Goal: Task Accomplishment & Management: Use online tool/utility

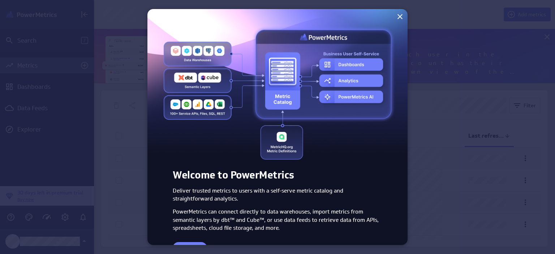
scroll to position [265, 473]
click at [396, 17] on icon at bounding box center [400, 16] width 9 height 9
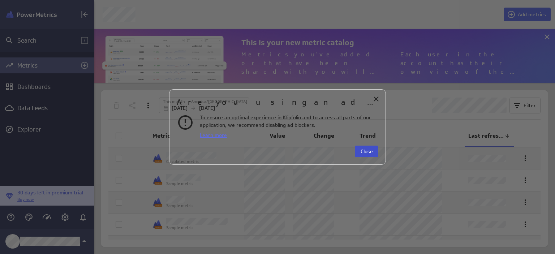
click at [365, 146] on button "Close" at bounding box center [367, 152] width 24 height 12
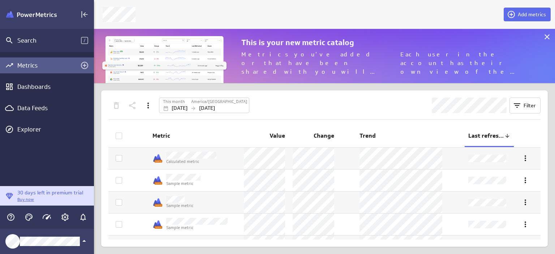
click at [483, 137] on span "Last refreshed" at bounding box center [487, 136] width 36 height 8
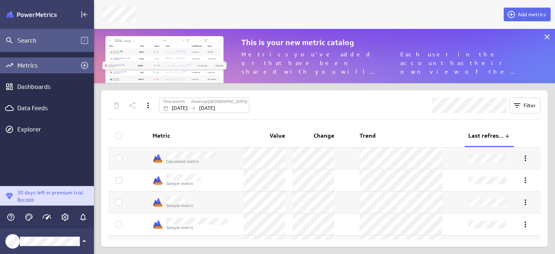
click at [73, 41] on div "Search" at bounding box center [49, 41] width 64 height 8
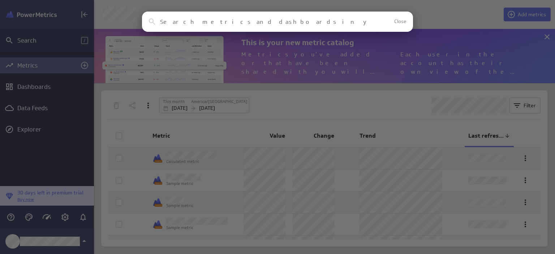
click at [243, 24] on input at bounding box center [265, 21] width 210 height 7
click at [349, 22] on input at bounding box center [265, 21] width 210 height 7
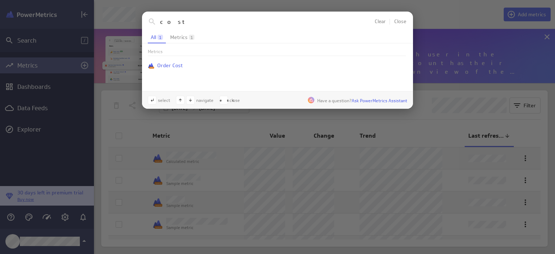
type input "cost"
click at [179, 36] on span "Metrics" at bounding box center [178, 37] width 17 height 5
click at [375, 18] on button "Clear" at bounding box center [380, 21] width 13 height 7
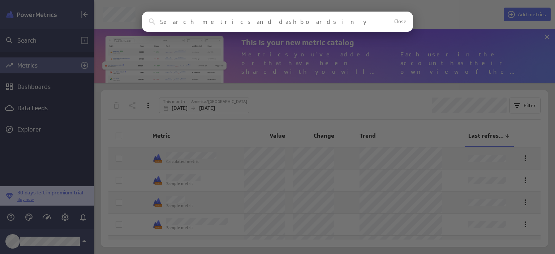
click at [422, 30] on div "Clear Close No results found No assets in your account match this search reques…" at bounding box center [277, 127] width 555 height 254
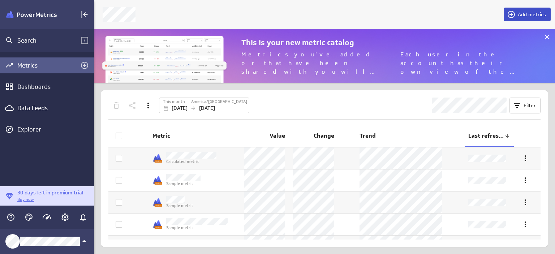
click at [528, 17] on span "Add metrics" at bounding box center [532, 14] width 28 height 7
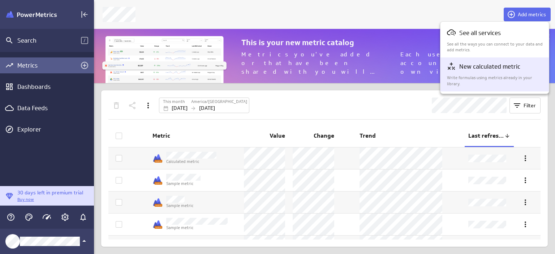
click at [476, 67] on p "New calculated metric" at bounding box center [490, 66] width 61 height 9
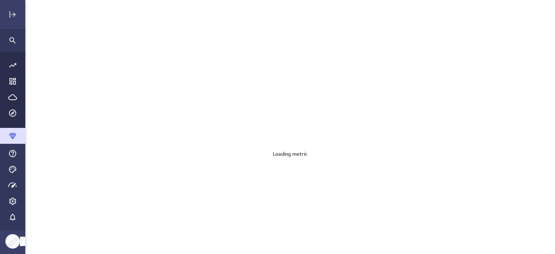
scroll to position [265, 541]
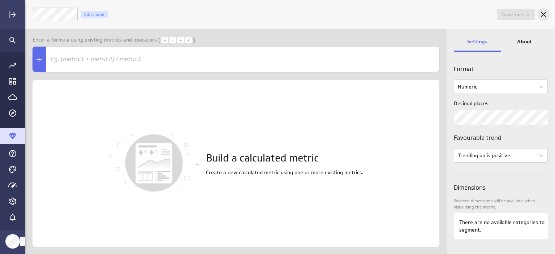
click at [542, 16] on icon "Cancel" at bounding box center [543, 14] width 5 height 5
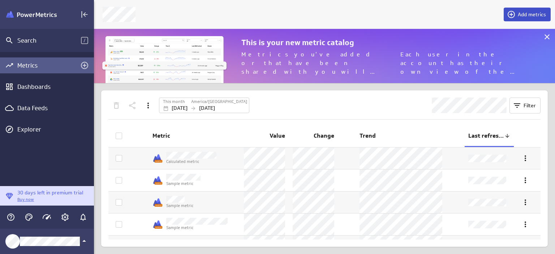
scroll to position [65, 473]
click at [538, 11] on span "Add metrics" at bounding box center [532, 14] width 28 height 7
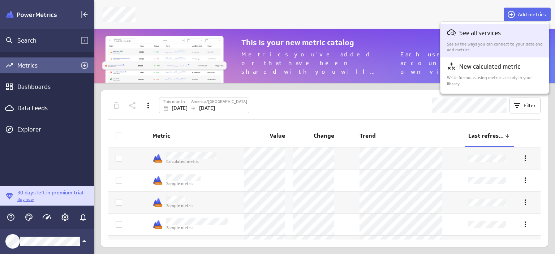
click at [533, 37] on div "See all services" at bounding box center [495, 33] width 96 height 10
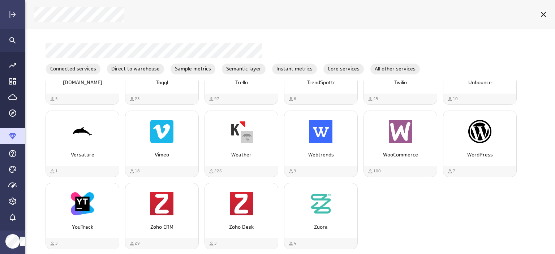
scroll to position [2069, 0]
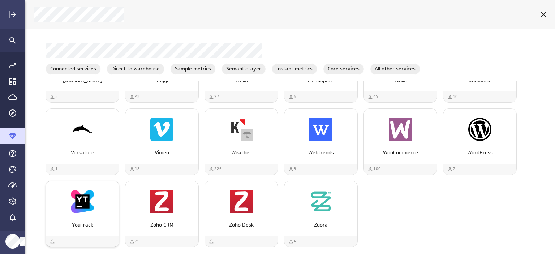
click at [114, 207] on div "YouTrack" at bounding box center [82, 201] width 73 height 27
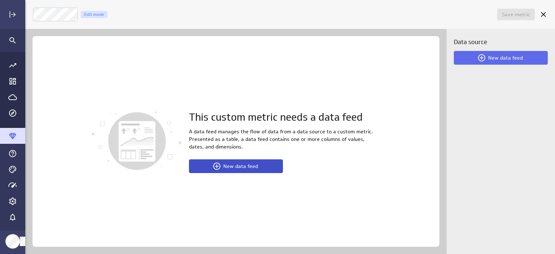
click at [195, 170] on button "New data feed" at bounding box center [236, 166] width 94 height 14
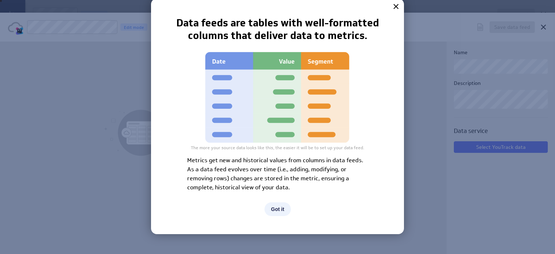
click at [279, 207] on button "Got it" at bounding box center [278, 209] width 26 height 14
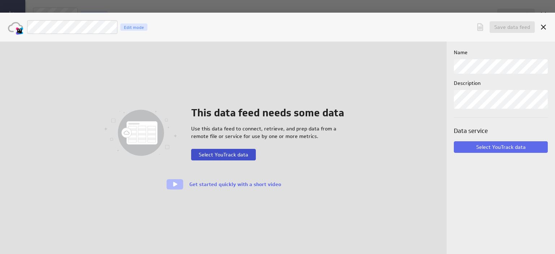
click at [219, 154] on span "Select YouTrack data" at bounding box center [224, 155] width 50 height 7
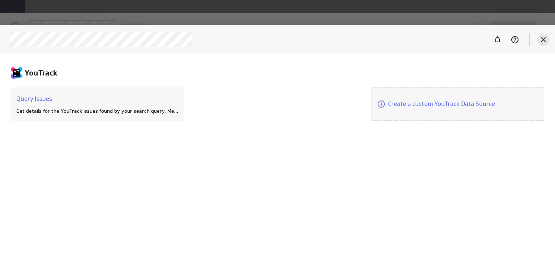
click at [542, 43] on icon "Cancel" at bounding box center [543, 39] width 9 height 9
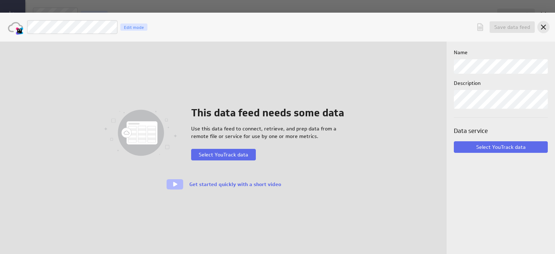
click at [543, 32] on div "Cancel" at bounding box center [544, 27] width 12 height 12
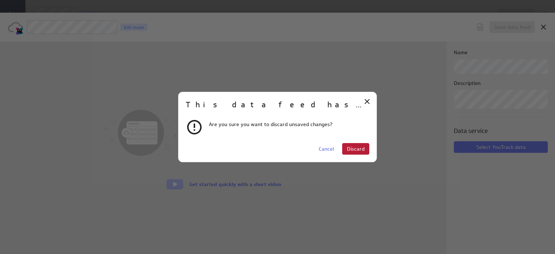
click at [358, 151] on span "Discard" at bounding box center [356, 149] width 18 height 7
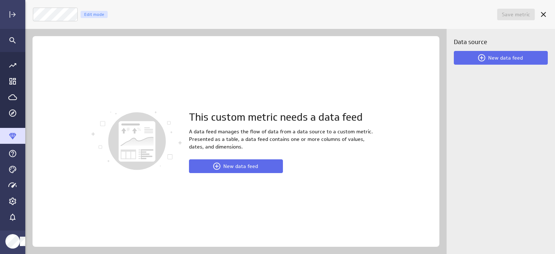
click at [551, 7] on div "Save metric Untitled Edit mode" at bounding box center [290, 14] width 530 height 29
click at [545, 13] on icon "Cancel" at bounding box center [543, 14] width 5 height 5
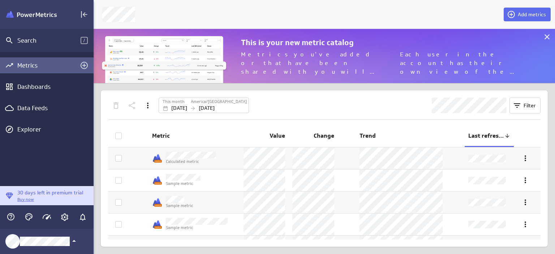
scroll to position [3, 3]
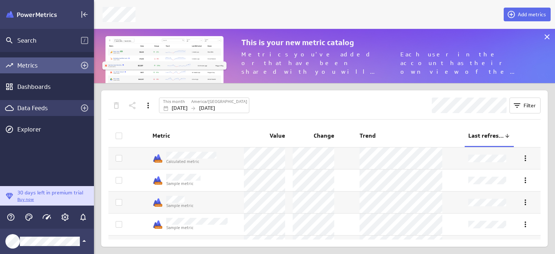
click at [59, 108] on div "Data Feeds" at bounding box center [46, 108] width 59 height 8
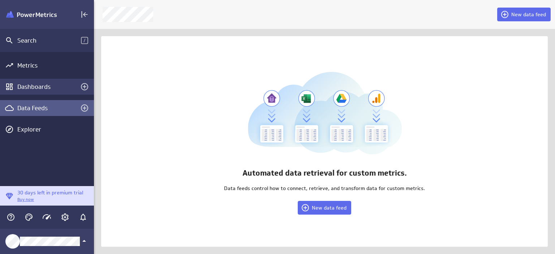
click at [60, 83] on div "Dashboards" at bounding box center [46, 87] width 59 height 8
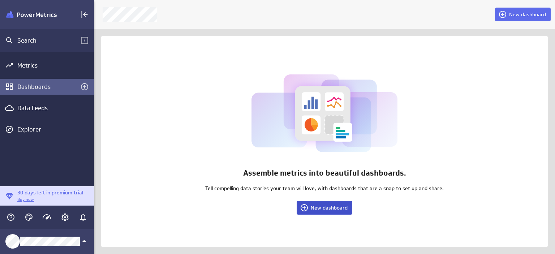
click at [321, 208] on span "New dashboard" at bounding box center [329, 208] width 37 height 7
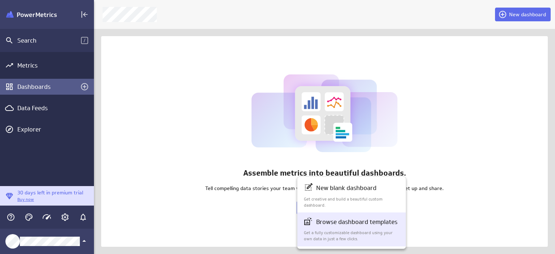
click at [383, 220] on p "Browse dashboard templates" at bounding box center [356, 222] width 81 height 9
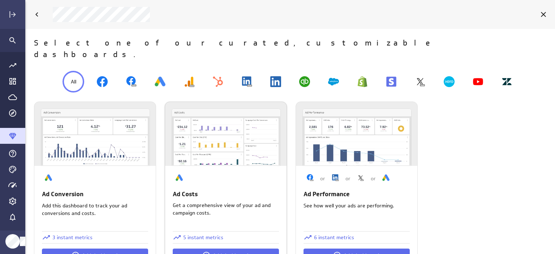
click at [242, 166] on div "Ad Costs Get a comprehensive view of your ad and campaign costs. 5 instant metr…" at bounding box center [225, 217] width 121 height 102
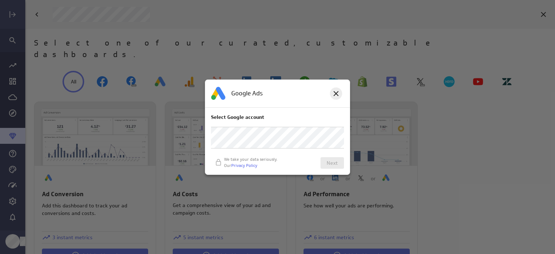
click at [333, 96] on icon at bounding box center [336, 93] width 9 height 9
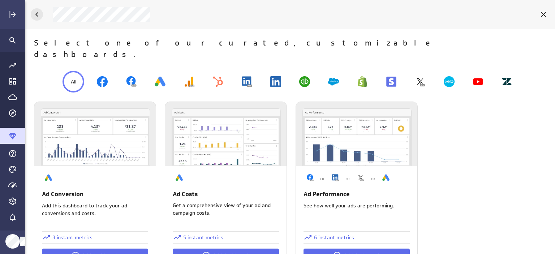
click at [34, 13] on icon "Back" at bounding box center [37, 14] width 9 height 9
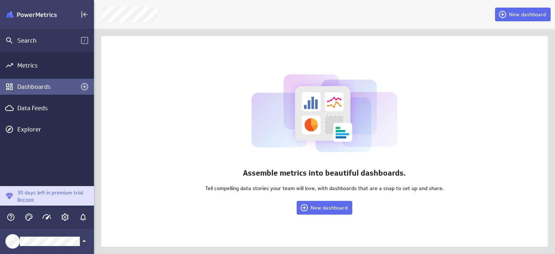
scroll to position [3, 3]
click at [38, 67] on div "Metrics" at bounding box center [46, 65] width 59 height 8
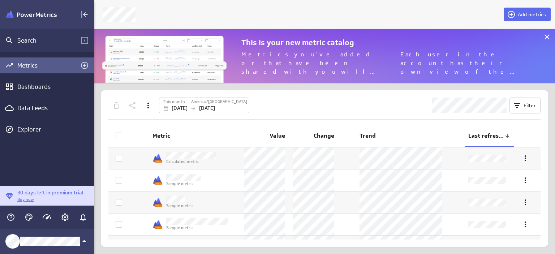
scroll to position [65, 473]
click at [82, 65] on icon "Add metrics" at bounding box center [84, 65] width 9 height 9
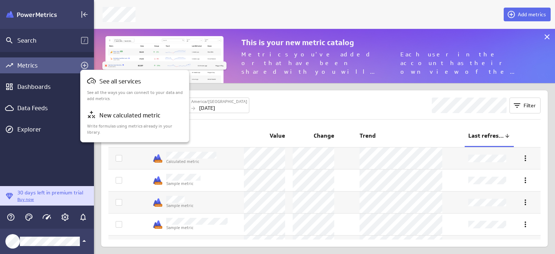
click at [296, 96] on div at bounding box center [277, 127] width 555 height 254
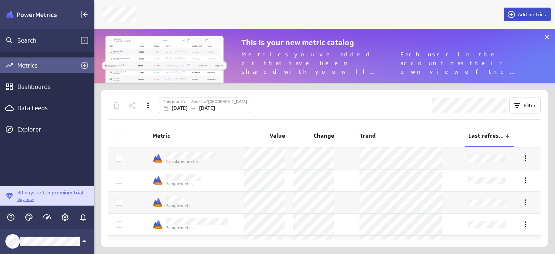
click at [516, 20] on button "Add metrics" at bounding box center [527, 15] width 47 height 14
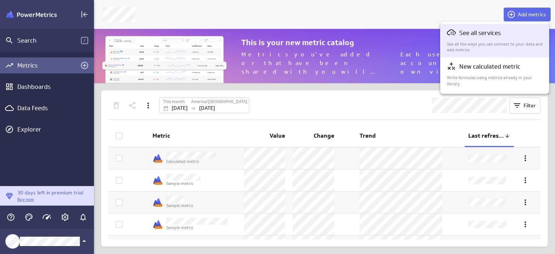
click at [500, 29] on p "See all services" at bounding box center [481, 33] width 42 height 9
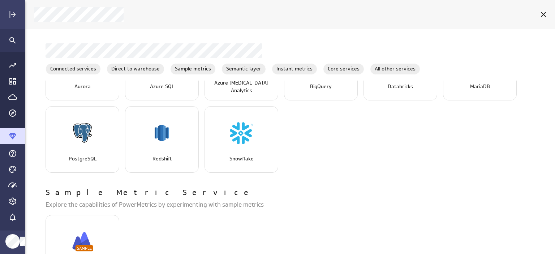
scroll to position [181, 0]
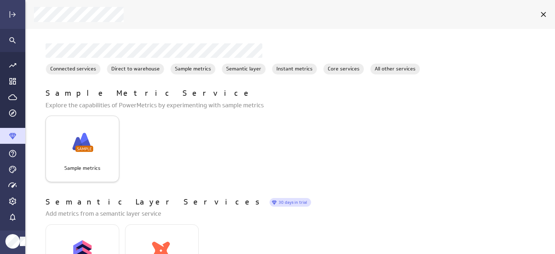
click at [73, 155] on div "Sample metrics" at bounding box center [82, 142] width 73 height 33
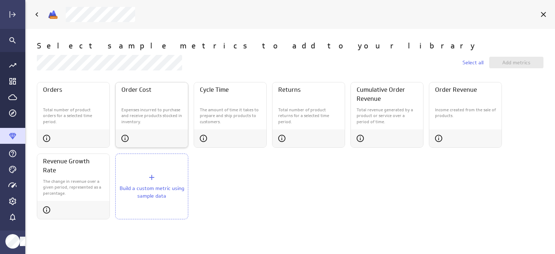
click at [169, 104] on div "Expenses incurred to purchase and receive products stocked in inventory." at bounding box center [152, 116] width 72 height 24
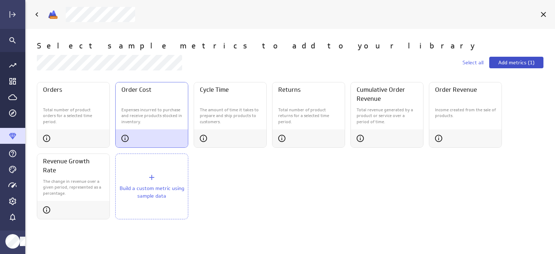
click at [521, 64] on span "Add metrics (1)" at bounding box center [517, 62] width 36 height 7
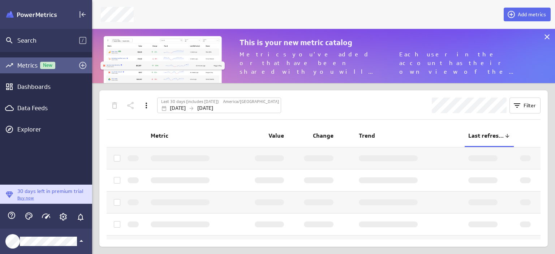
scroll to position [4, 3]
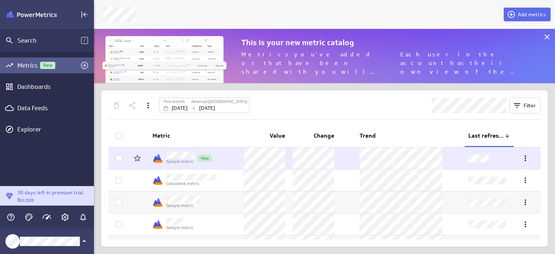
click at [176, 159] on p "Sample metric" at bounding box center [180, 162] width 29 height 6
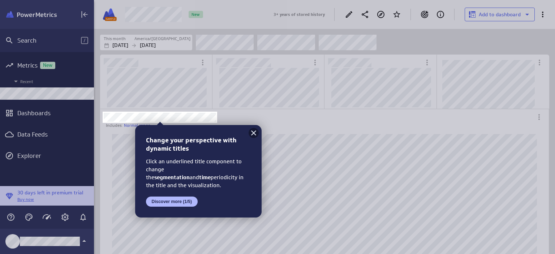
click at [253, 131] on icon at bounding box center [253, 133] width 9 height 9
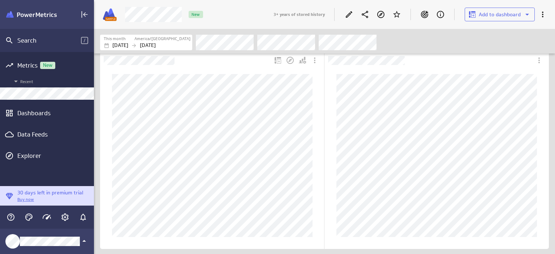
scroll to position [202, 0]
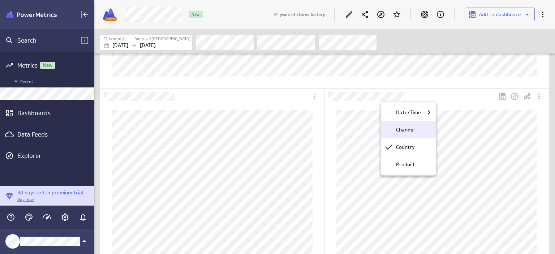
click at [403, 129] on p "Channel" at bounding box center [405, 130] width 18 height 8
click at [393, 166] on div "Product" at bounding box center [411, 165] width 37 height 8
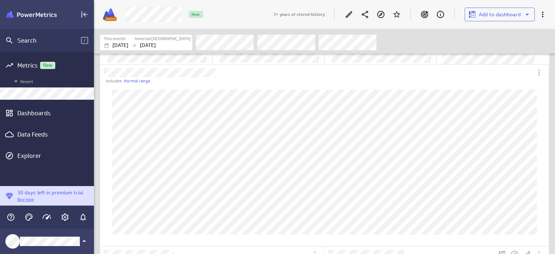
scroll to position [0, 0]
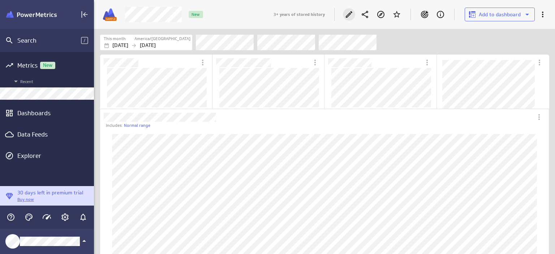
click at [348, 10] on icon "Edit" at bounding box center [349, 14] width 9 height 9
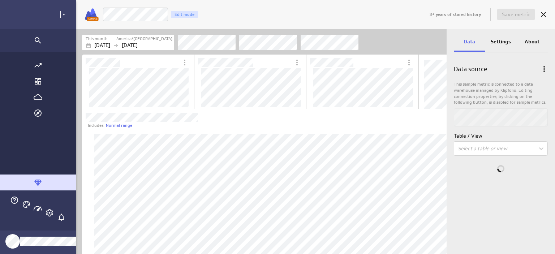
scroll to position [3, 4]
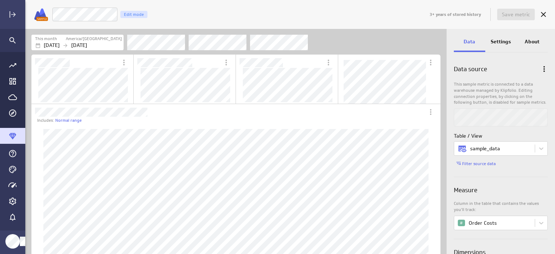
click at [492, 40] on p "Settings" at bounding box center [501, 42] width 20 height 8
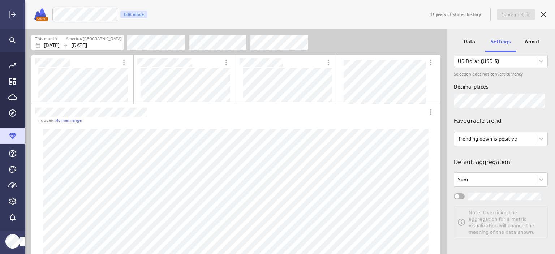
click at [535, 46] on div "About" at bounding box center [532, 43] width 31 height 20
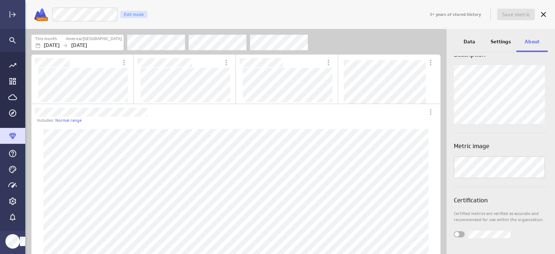
click at [460, 42] on div "Data" at bounding box center [469, 43] width 31 height 20
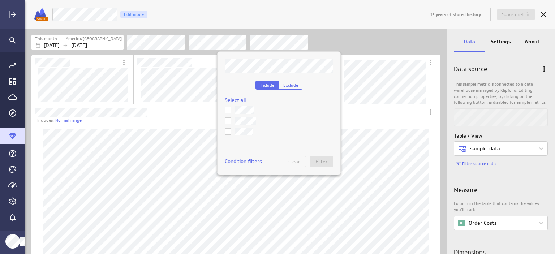
click at [346, 32] on div at bounding box center [277, 127] width 555 height 254
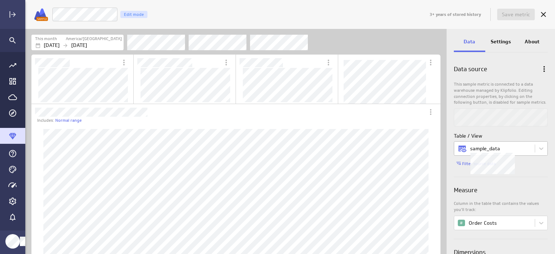
click at [493, 149] on body "3+ years of stored history Save metric Order Cost 1 Edit mode This month Americ…" at bounding box center [277, 127] width 555 height 254
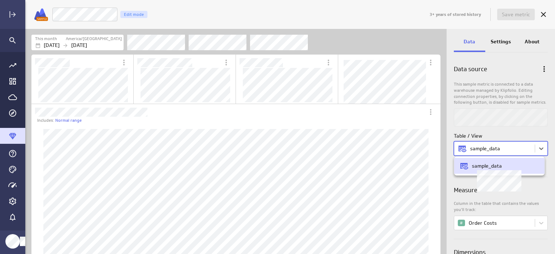
click at [494, 169] on div "sample_data" at bounding box center [500, 166] width 80 height 9
click at [539, 149] on body "3+ years of stored history Save metric Order Cost 1 Edit mode This month Americ…" at bounding box center [277, 127] width 555 height 254
click at [539, 149] on div at bounding box center [277, 127] width 555 height 254
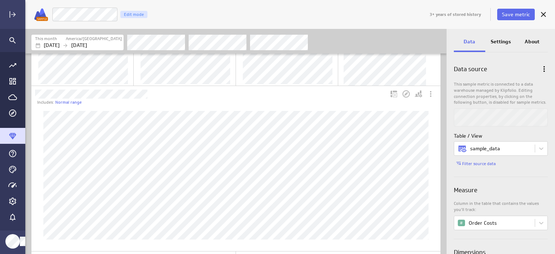
scroll to position [0, 0]
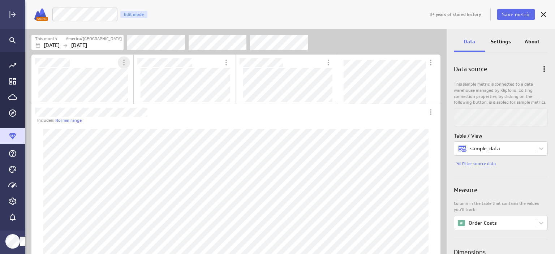
click at [129, 63] on div "More actions" at bounding box center [124, 62] width 12 height 12
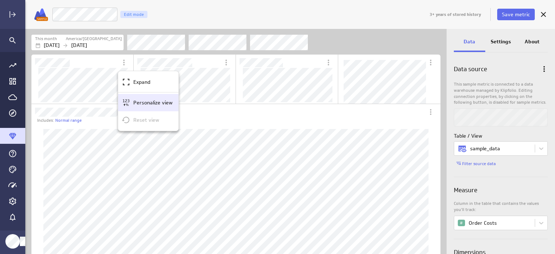
click at [137, 102] on p "Personalize view" at bounding box center [152, 103] width 39 height 8
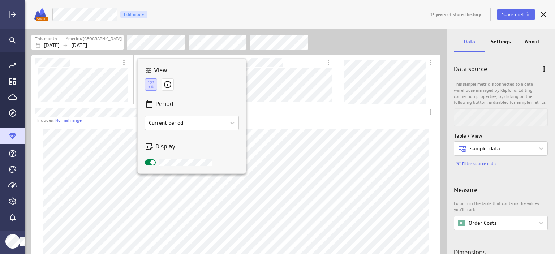
click at [0, 0] on input "checkbox" at bounding box center [0, 0] width 0 height 0
click at [163, 146] on p "Display" at bounding box center [165, 146] width 20 height 9
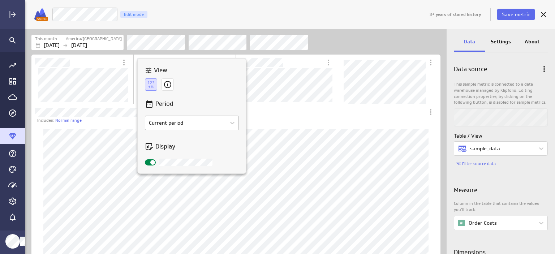
click at [173, 121] on body "3+ years of stored history Save metric Order Cost 1 Edit mode This month Americ…" at bounding box center [277, 127] width 555 height 254
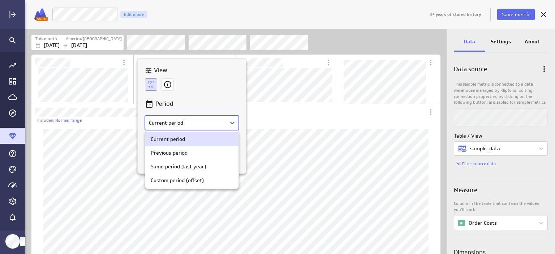
click at [173, 123] on div at bounding box center [277, 127] width 555 height 254
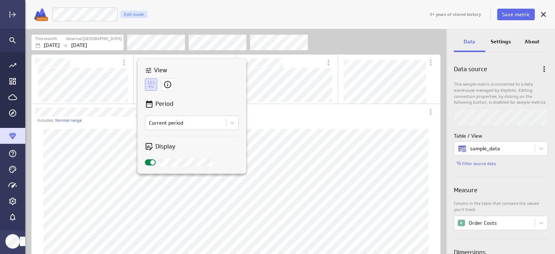
click at [189, 93] on div "Period Comparison Current period Display" at bounding box center [192, 132] width 108 height 81
click at [151, 82] on icon at bounding box center [151, 84] width 12 height 12
click at [152, 69] on icon at bounding box center [148, 70] width 7 height 7
drag, startPoint x: 194, startPoint y: 74, endPoint x: 204, endPoint y: 75, distance: 9.8
click at [204, 75] on div "View Period Comparison Current period Display" at bounding box center [192, 116] width 108 height 115
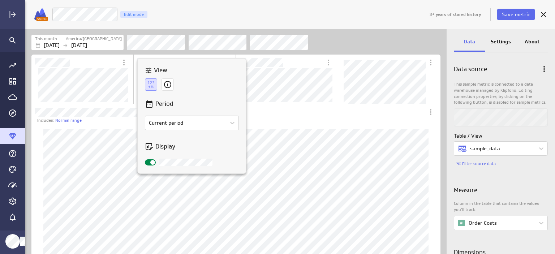
click at [248, 138] on div "View Period Comparison Current period Display" at bounding box center [192, 116] width 116 height 123
drag, startPoint x: 248, startPoint y: 138, endPoint x: 254, endPoint y: 134, distance: 6.8
click at [254, 134] on div "View Period Comparison Current period Display" at bounding box center [277, 127] width 555 height 254
click at [264, 118] on div at bounding box center [277, 127] width 555 height 254
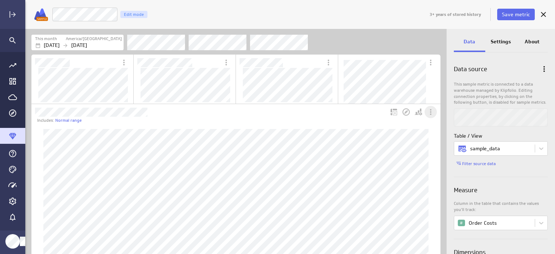
click at [435, 110] on div "More actions" at bounding box center [431, 112] width 12 height 12
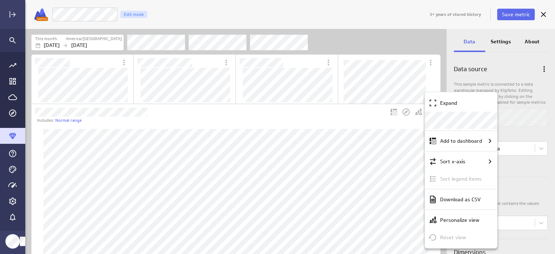
click at [383, 130] on div at bounding box center [277, 127] width 555 height 254
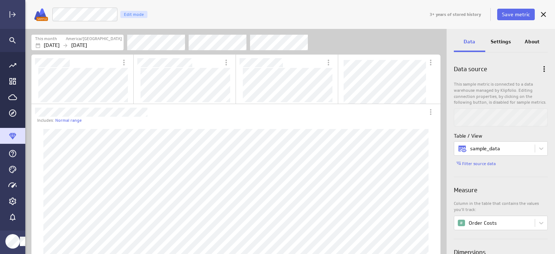
scroll to position [128, 0]
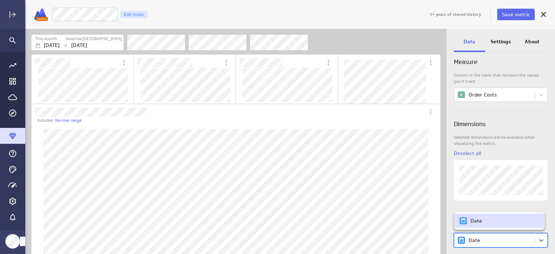
click at [494, 239] on body "3+ years of stored history Save metric Order Cost 1 Edit mode This month Americ…" at bounding box center [277, 127] width 555 height 254
click at [494, 239] on div at bounding box center [277, 127] width 555 height 254
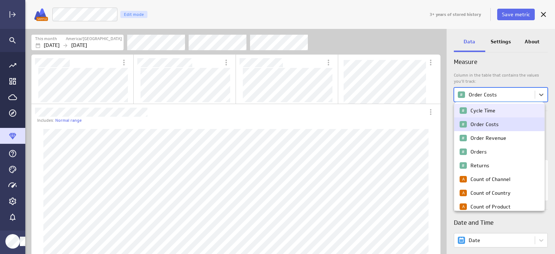
click at [501, 95] on body "3+ years of stored history Save metric Order Cost 1 Edit mode This month Americ…" at bounding box center [277, 127] width 555 height 254
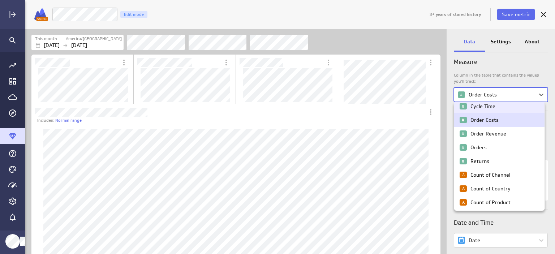
scroll to position [0, 0]
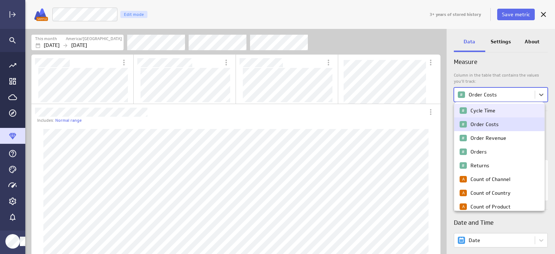
click at [533, 60] on div at bounding box center [277, 127] width 555 height 254
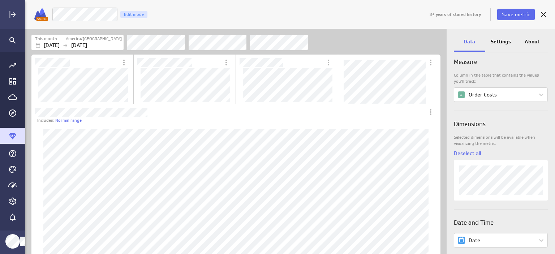
click at [505, 41] on p "Settings" at bounding box center [501, 42] width 20 height 8
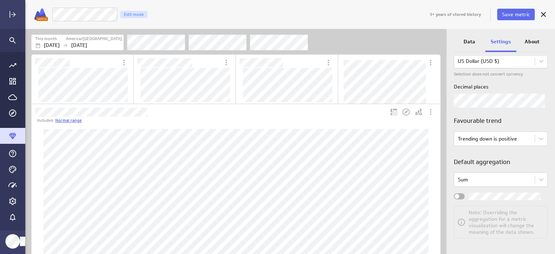
click at [58, 122] on link "Normal range" at bounding box center [68, 121] width 26 height 6
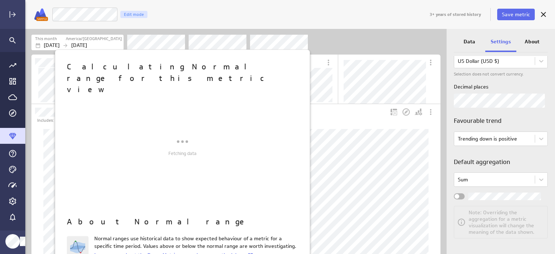
click at [379, 24] on div at bounding box center [277, 127] width 555 height 254
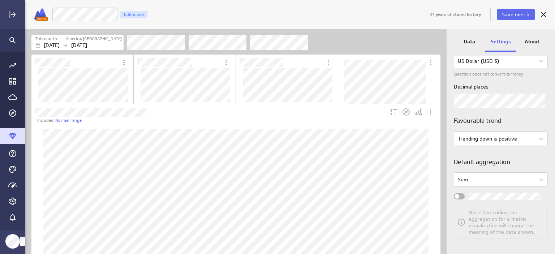
scroll to position [109, 243]
click at [12, 13] on icon "Expand" at bounding box center [12, 14] width 9 height 9
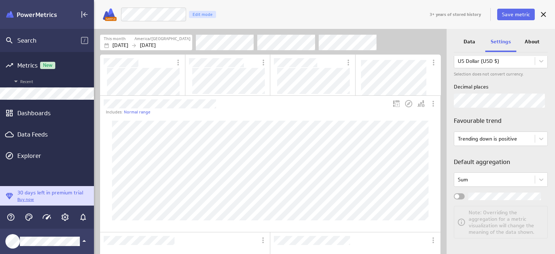
scroll to position [3, 4]
click at [109, 18] on icon at bounding box center [109, 14] width 9 height 9
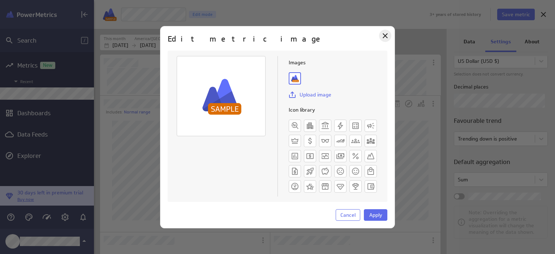
click at [383, 36] on icon "Close" at bounding box center [385, 35] width 9 height 9
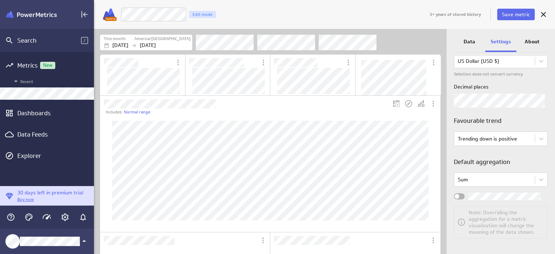
click at [203, 13] on div "Edit mode" at bounding box center [202, 14] width 27 height 7
click at [434, 64] on icon "More actions" at bounding box center [433, 63] width 1 height 6
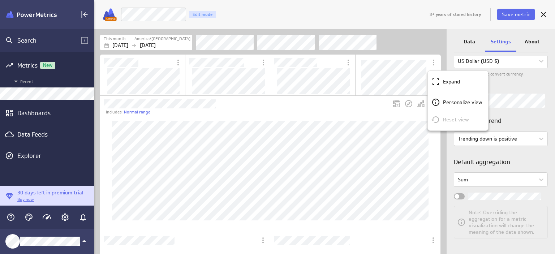
click at [389, 79] on div at bounding box center [277, 127] width 555 height 254
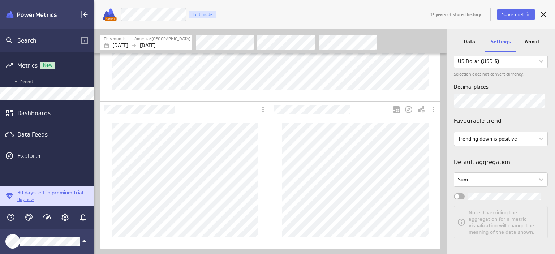
scroll to position [0, 0]
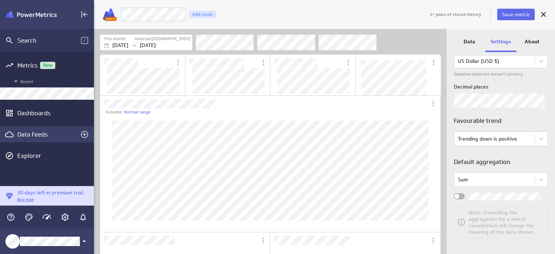
click at [49, 128] on div "Data Feeds" at bounding box center [47, 135] width 94 height 16
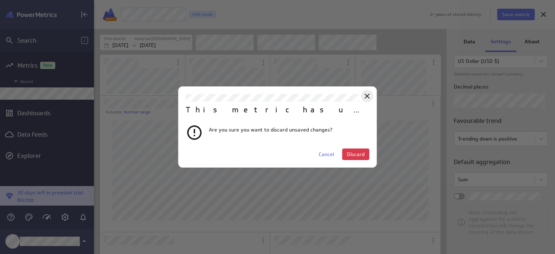
click at [367, 95] on icon "Close" at bounding box center [367, 96] width 9 height 9
